Goal: Information Seeking & Learning: Learn about a topic

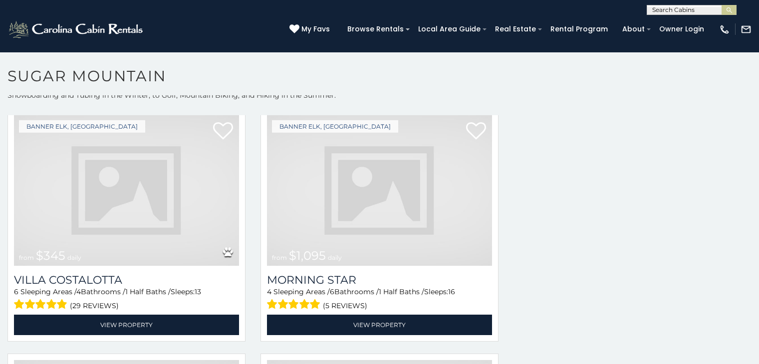
scroll to position [1185, 0]
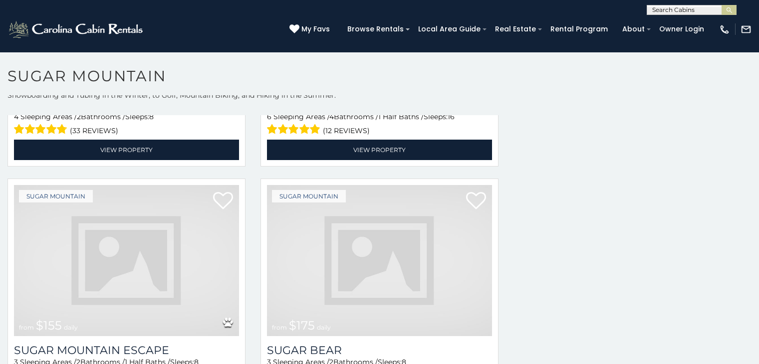
click at [78, 295] on img at bounding box center [126, 260] width 225 height 151
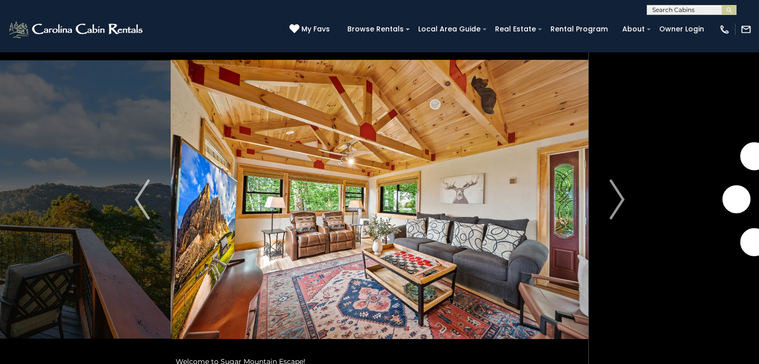
scroll to position [35, 0]
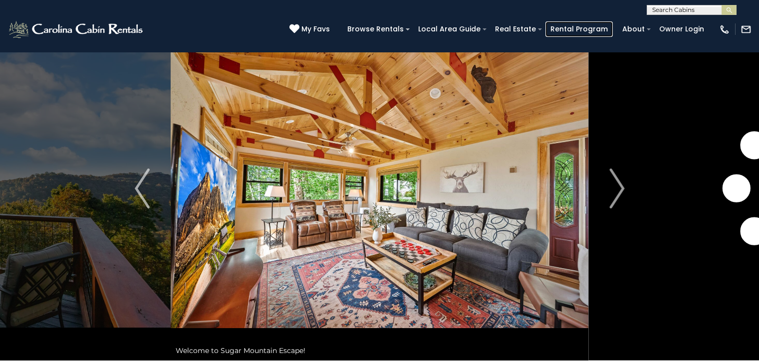
click at [613, 32] on link "Rental Program" at bounding box center [579, 28] width 67 height 15
